Goal: Transaction & Acquisition: Purchase product/service

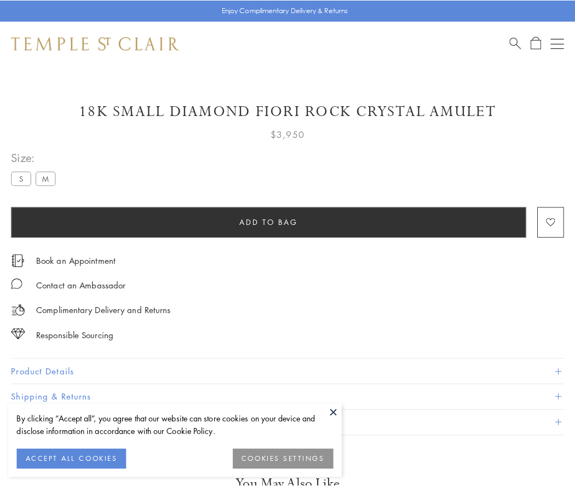
scroll to position [1, 0]
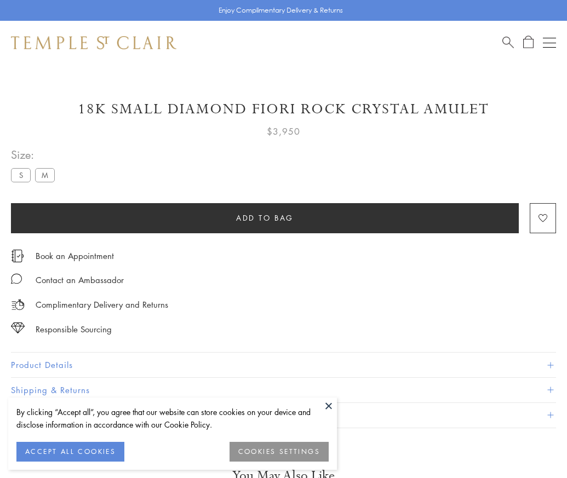
click at [264, 217] on span "Add to bag" at bounding box center [264, 218] width 57 height 12
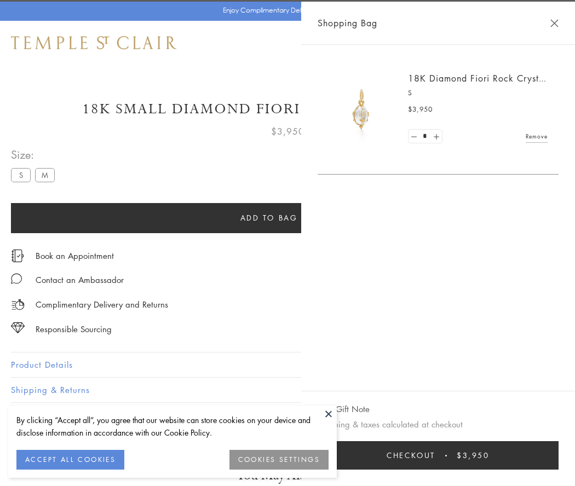
click at [452, 456] on button "Checkout $3,950" at bounding box center [438, 455] width 241 height 28
